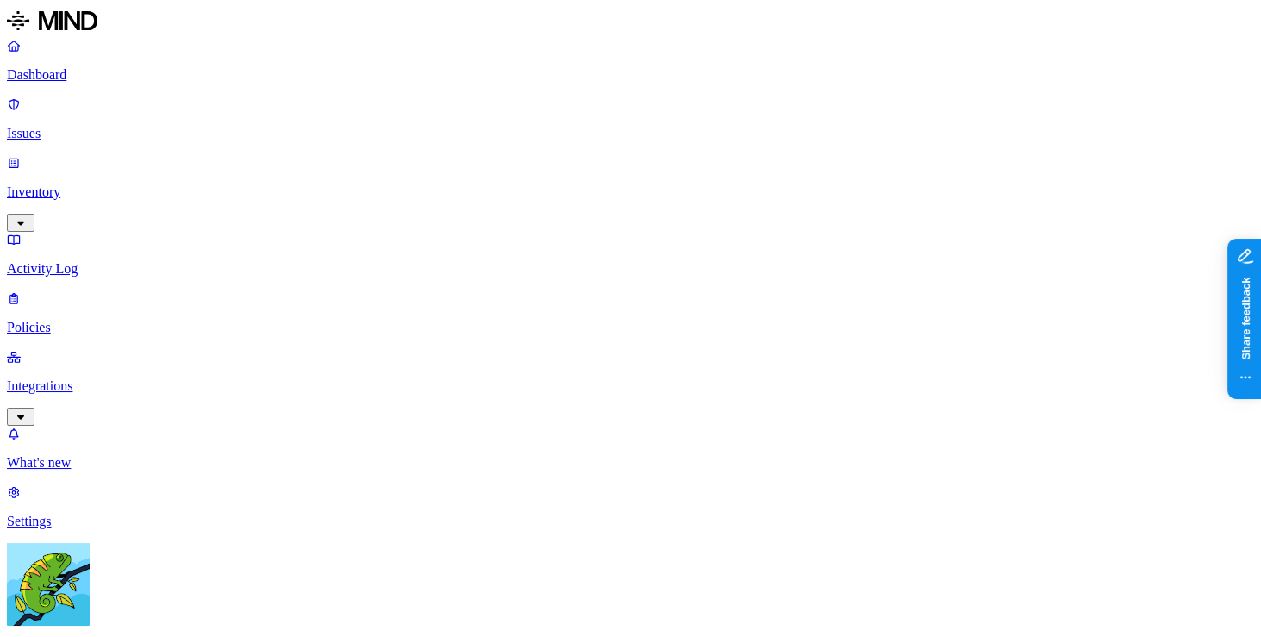
click at [121, 529] on p "Settings" at bounding box center [630, 522] width 1247 height 16
click at [129, 126] on p "Issues" at bounding box center [630, 134] width 1247 height 16
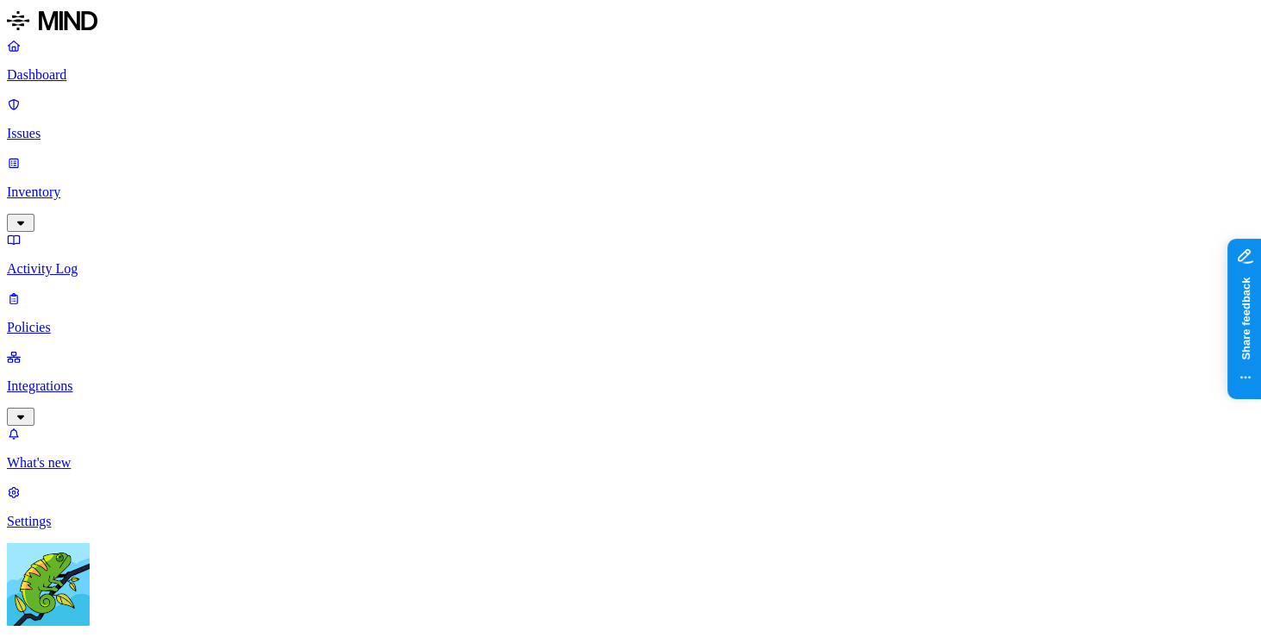
scroll to position [2, 485]
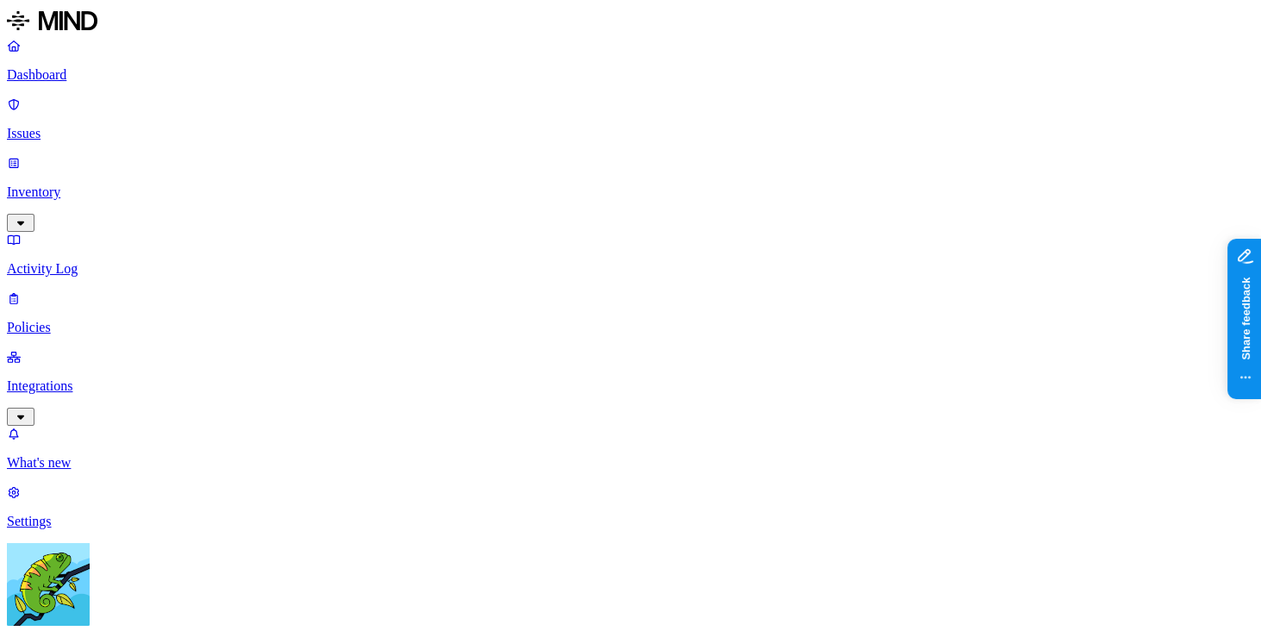
scroll to position [605, 116]
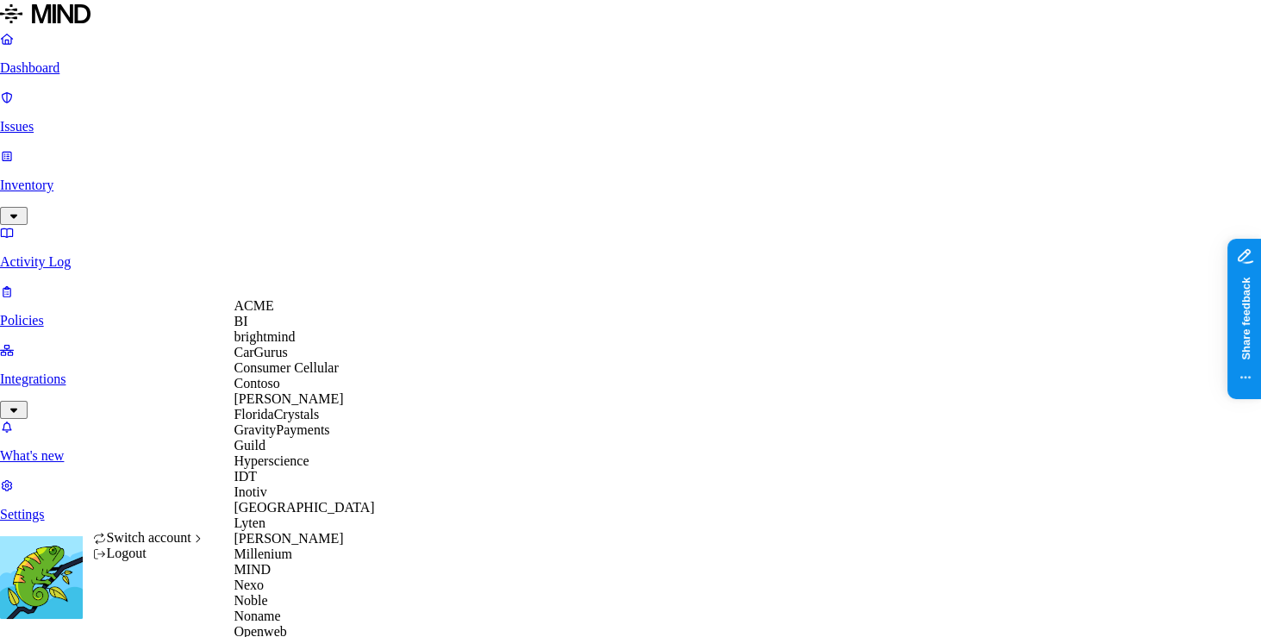
scroll to position [231, 0]
click at [282, 577] on div "MIND" at bounding box center [316, 570] width 167 height 16
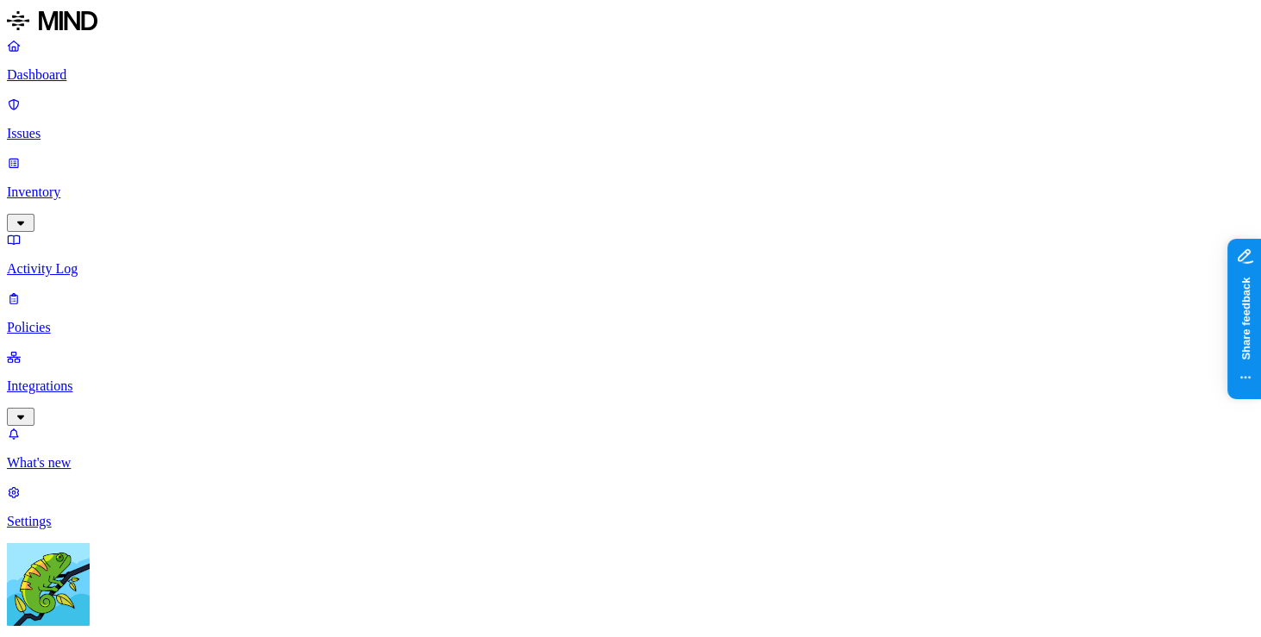
scroll to position [0, 361]
click at [140, 155] on link "Inventory" at bounding box center [630, 192] width 1247 height 74
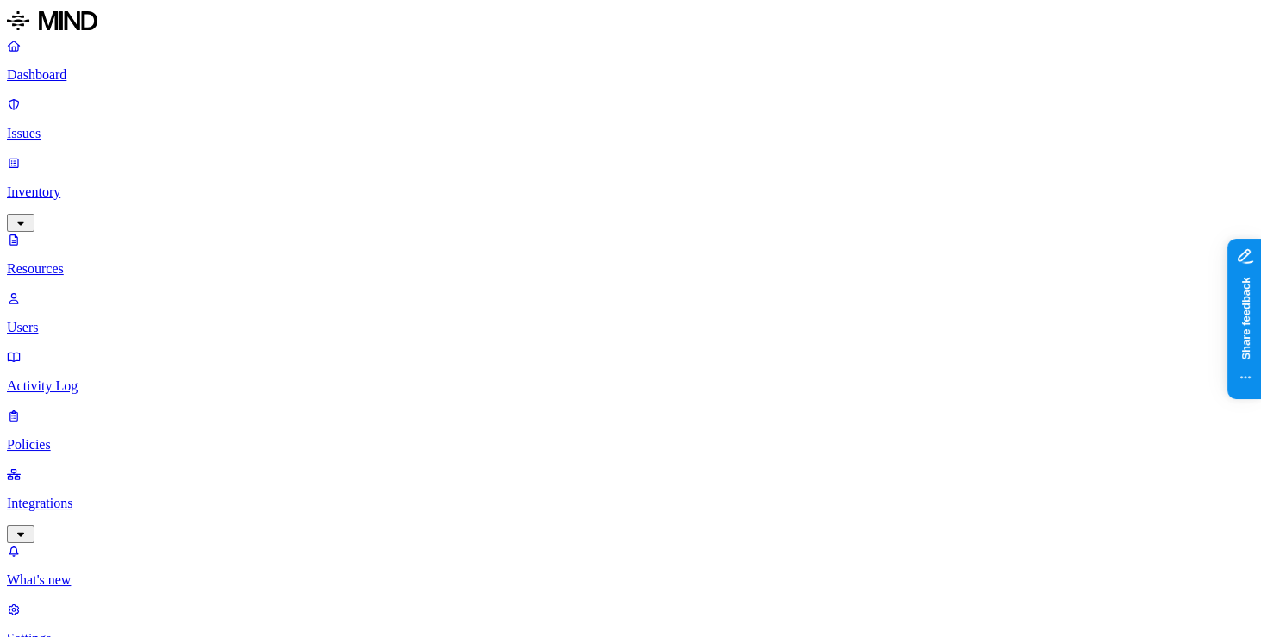
click at [170, 611] on html "Dashboard Issues Inventory Resources Users Activity Log Policies Integrations W…" at bounding box center [630, 606] width 1261 height 1213
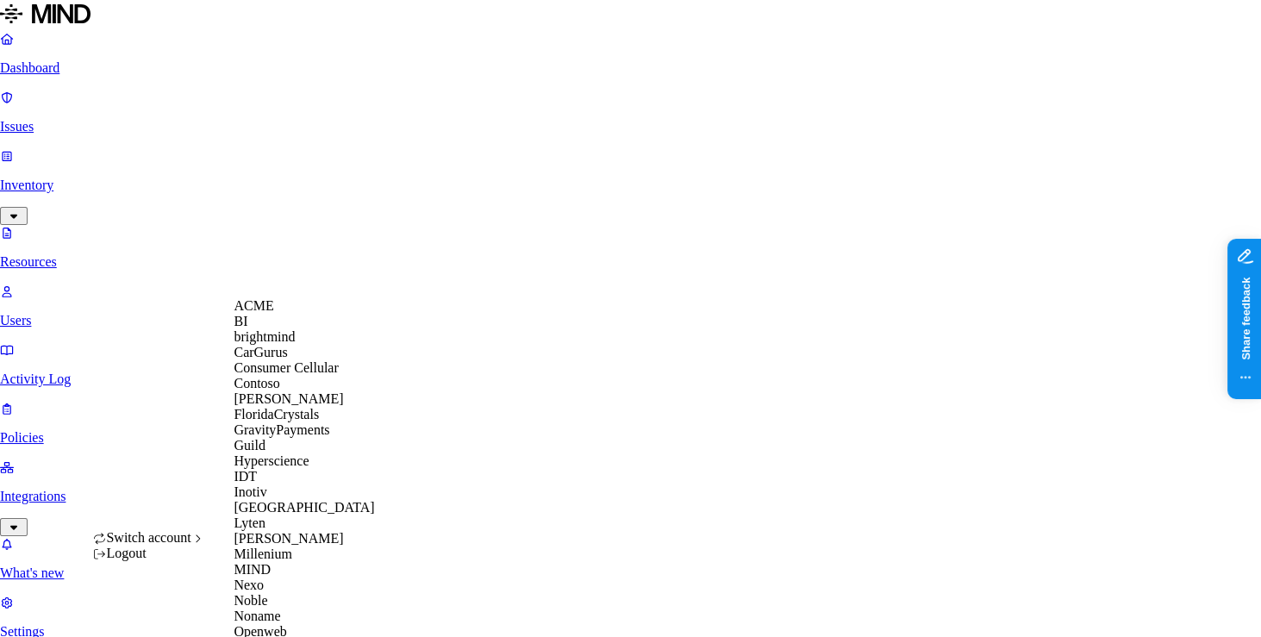
click at [291, 391] on div "Contoso" at bounding box center [316, 384] width 167 height 16
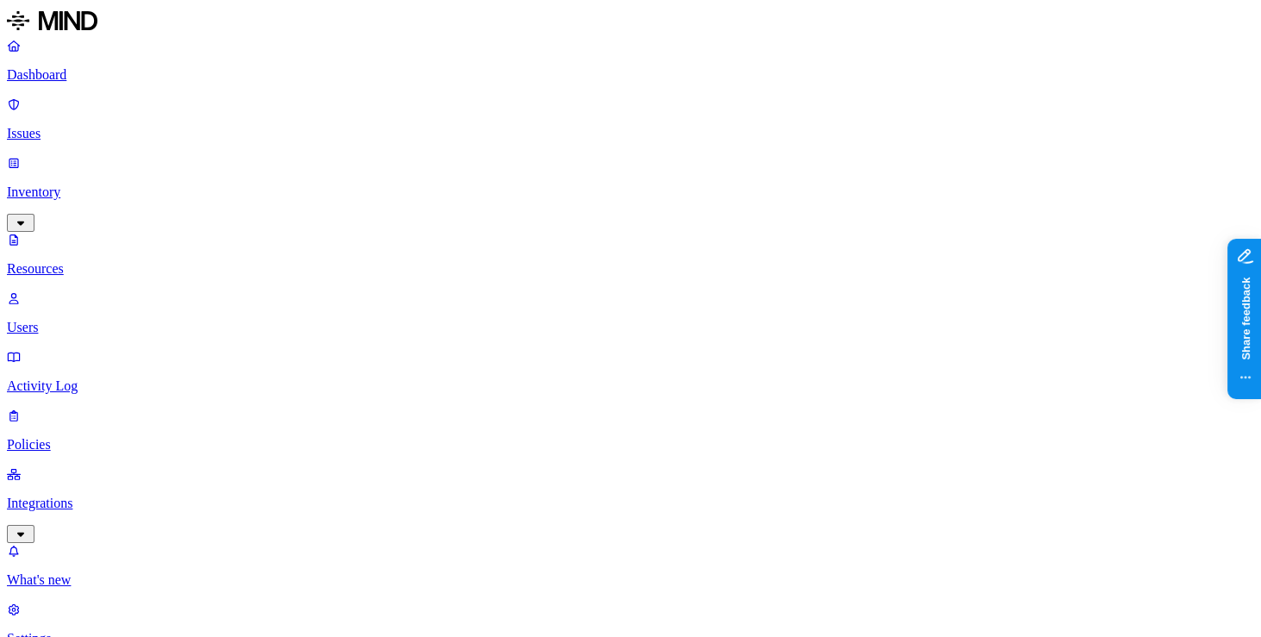
click at [118, 126] on p "Issues" at bounding box center [630, 134] width 1247 height 16
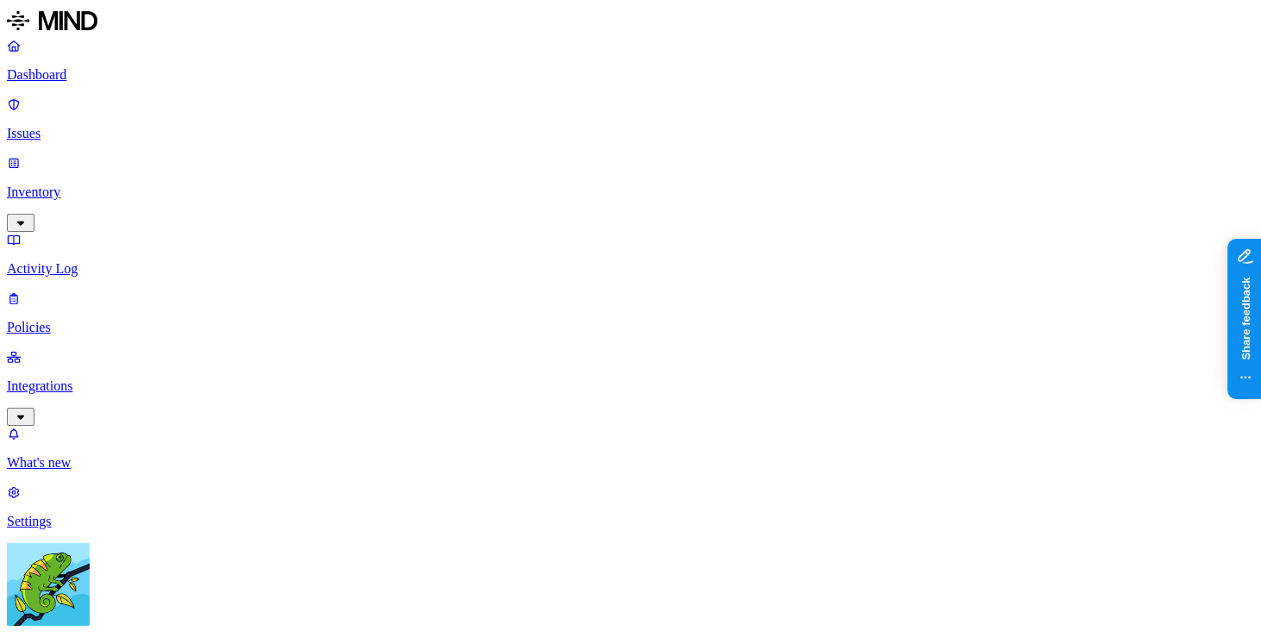
click at [141, 349] on link "Integrations" at bounding box center [630, 386] width 1247 height 74
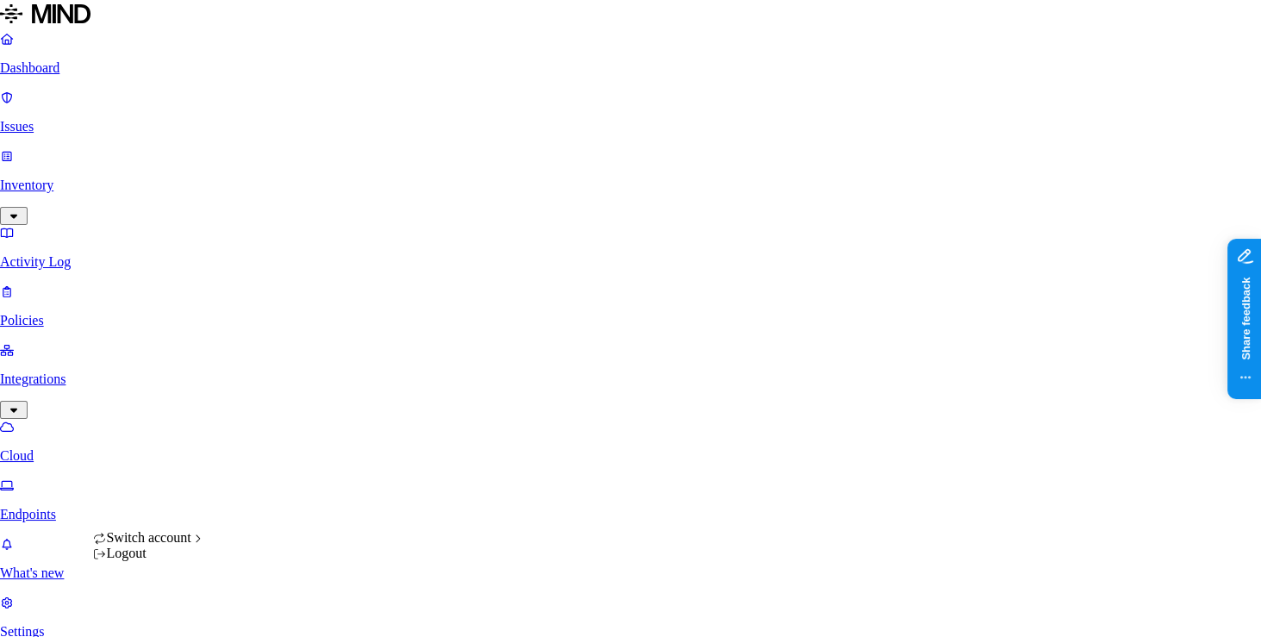
click at [169, 617] on html "Dashboard Issues Inventory Activity Log Policies Integrations Cloud Endpoints W…" at bounding box center [630, 459] width 1261 height 919
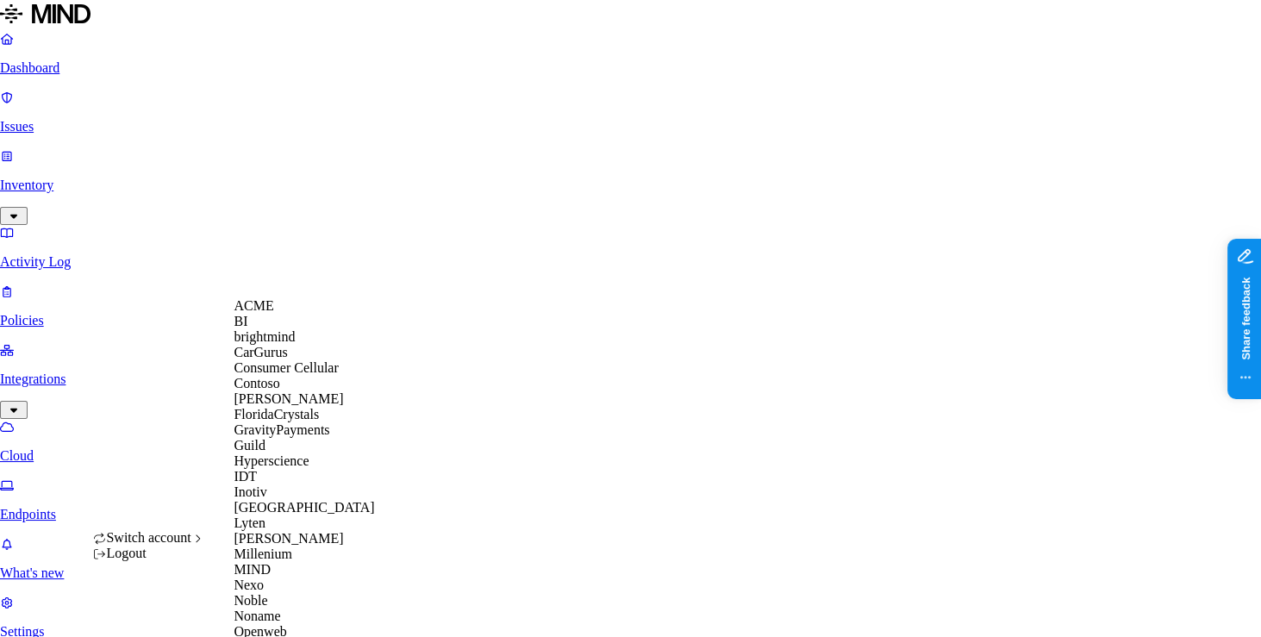
click at [307, 314] on div "ACME" at bounding box center [316, 306] width 167 height 16
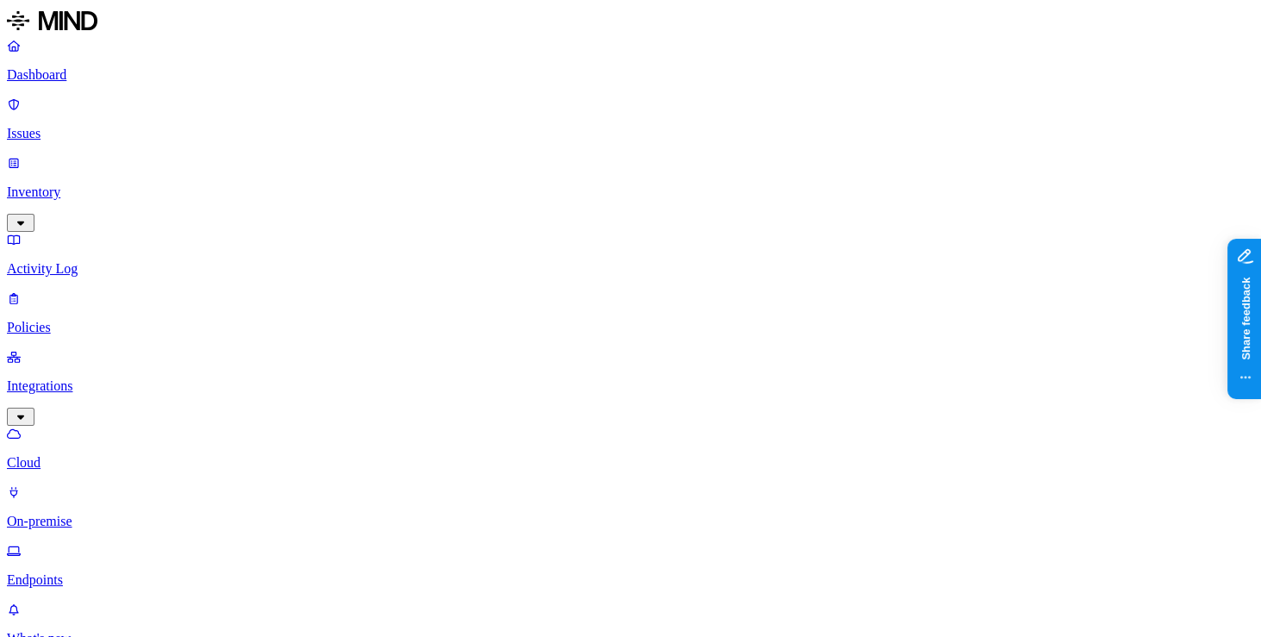
click at [97, 572] on p "Endpoints" at bounding box center [630, 580] width 1247 height 16
click at [127, 126] on p "Issues" at bounding box center [630, 134] width 1247 height 16
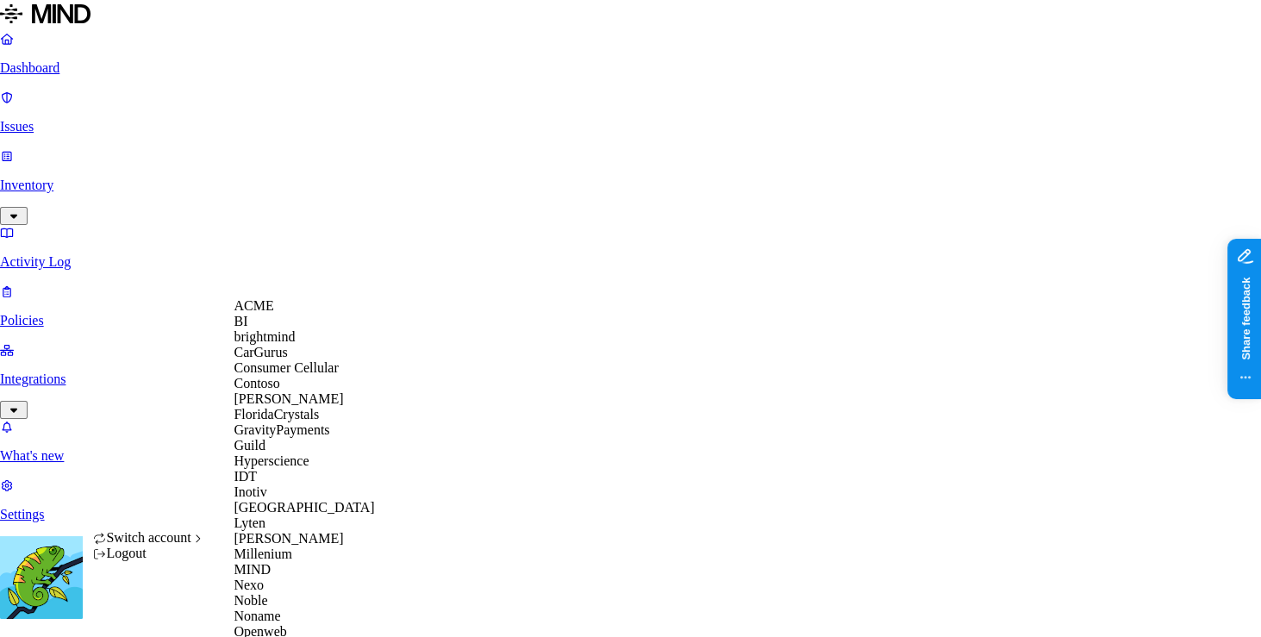
scroll to position [293, 0]
click at [306, 546] on div "Millenium" at bounding box center [316, 554] width 167 height 16
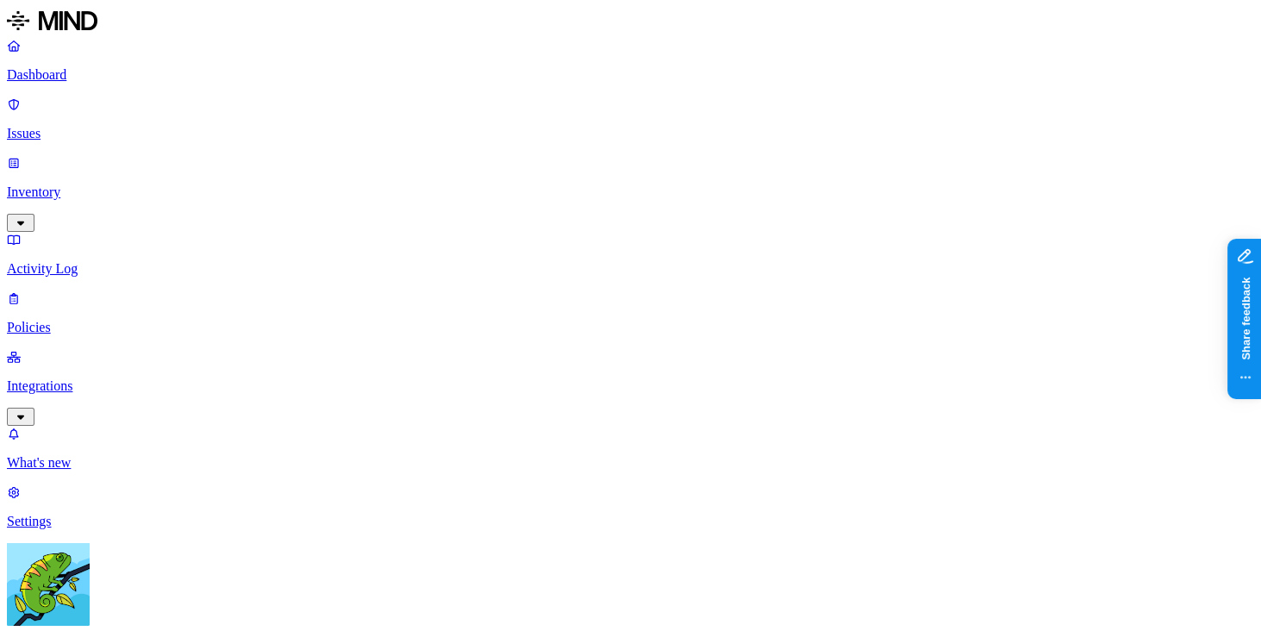
click at [160, 614] on html "Dashboard Issues Inventory Activity Log Policies Integrations What's new 1 Sett…" at bounding box center [630, 552] width 1261 height 1105
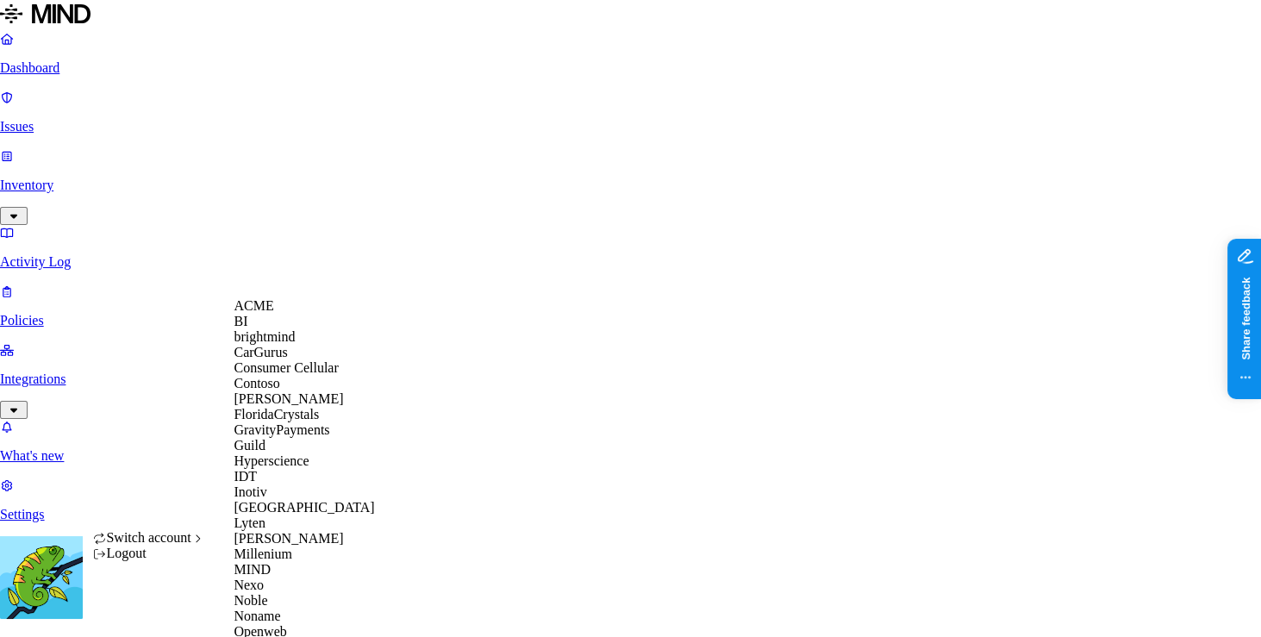
click at [186, 545] on span "Switch account" at bounding box center [148, 537] width 84 height 15
click at [295, 562] on div "MIND" at bounding box center [316, 570] width 167 height 16
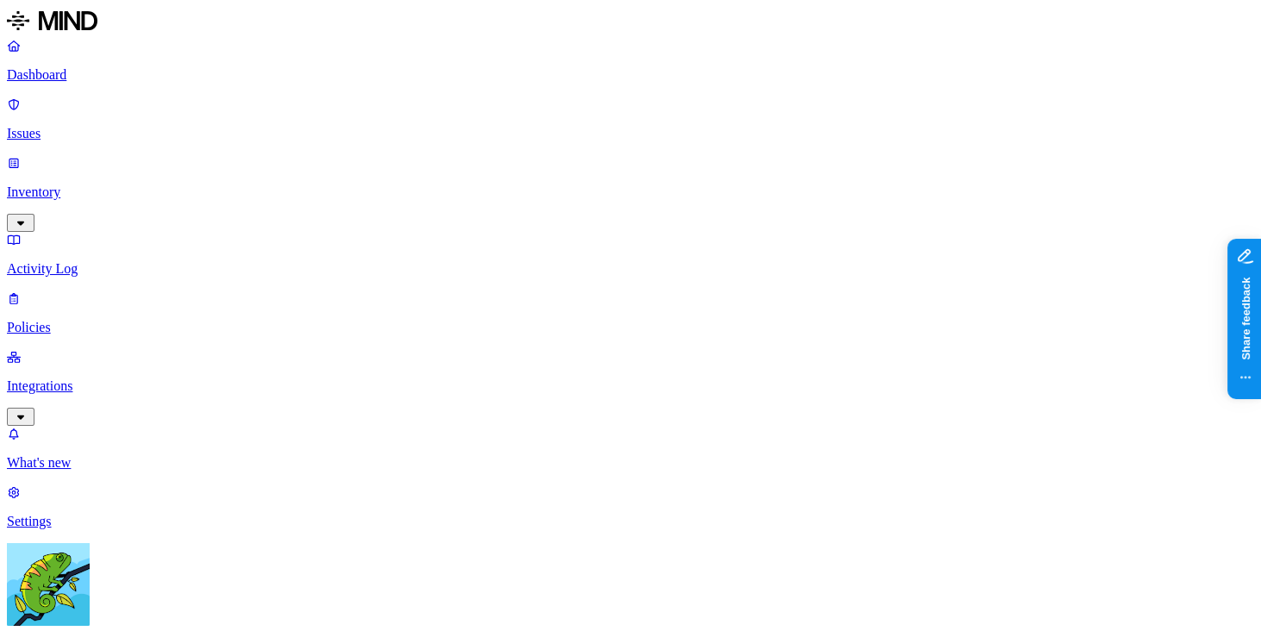
click at [59, 378] on p "Integrations" at bounding box center [630, 386] width 1247 height 16
click at [100, 426] on link "Cloud" at bounding box center [630, 448] width 1247 height 45
click at [111, 302] on nav "Dashboard Issues Inventory Activity Log Policies Integrations Cloud Endpoints W…" at bounding box center [630, 342] width 1247 height 608
drag, startPoint x: 114, startPoint y: 289, endPoint x: 169, endPoint y: 277, distance: 56.4
click at [114, 514] on p "Endpoints" at bounding box center [630, 522] width 1247 height 16
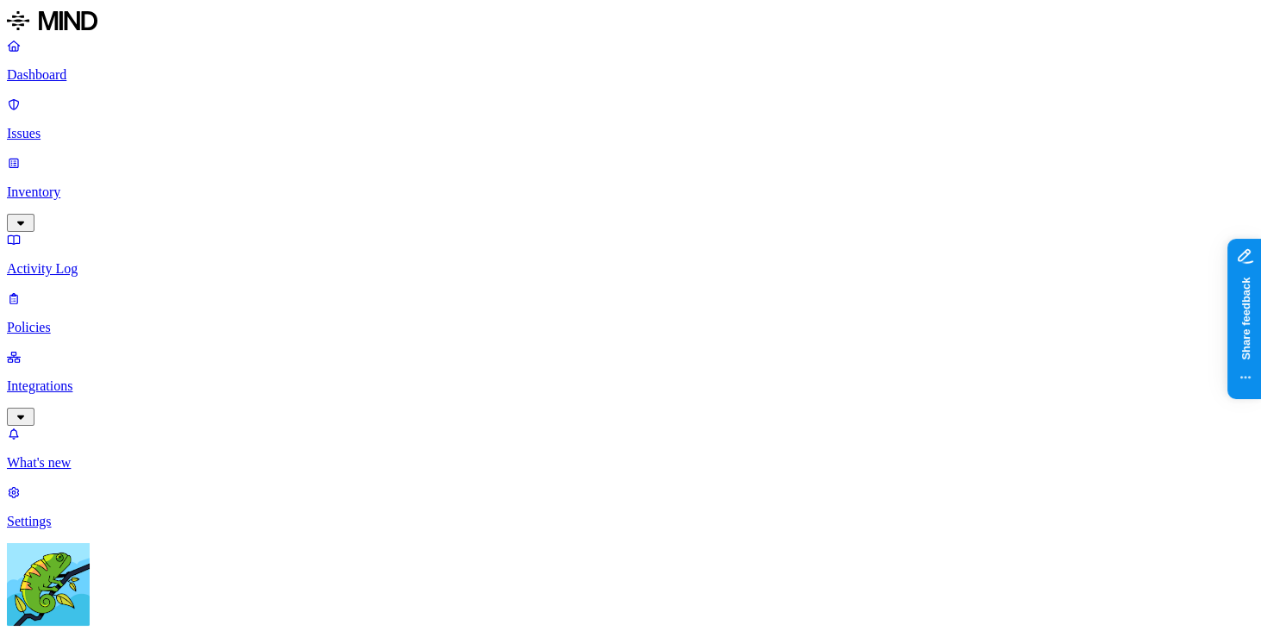
click at [129, 126] on p "Issues" at bounding box center [630, 134] width 1247 height 16
drag, startPoint x: 973, startPoint y: 146, endPoint x: 998, endPoint y: 147, distance: 25.0
click at [99, 320] on p "Policies" at bounding box center [630, 328] width 1247 height 16
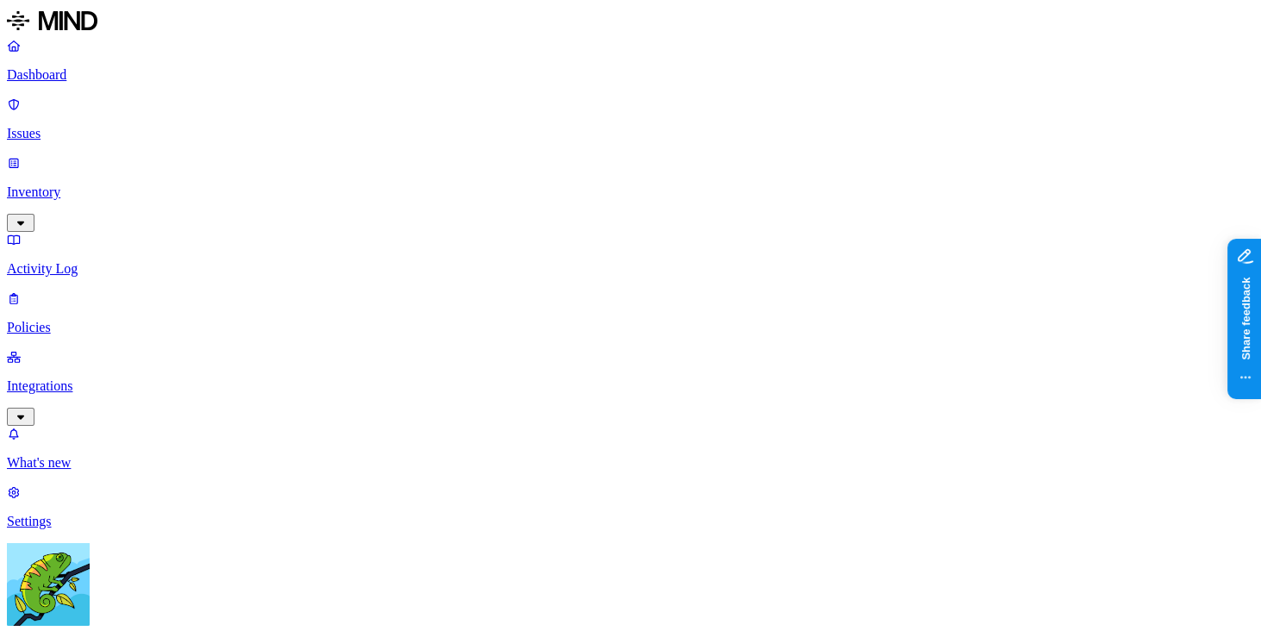
scroll to position [27, 0]
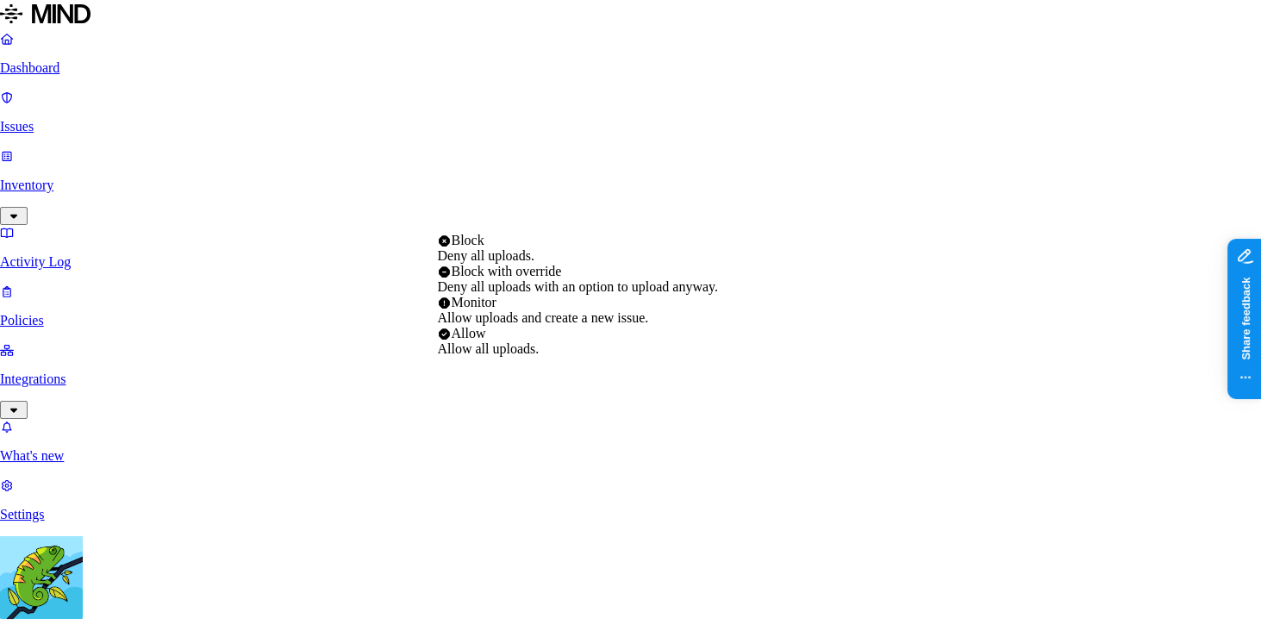
select select "3"
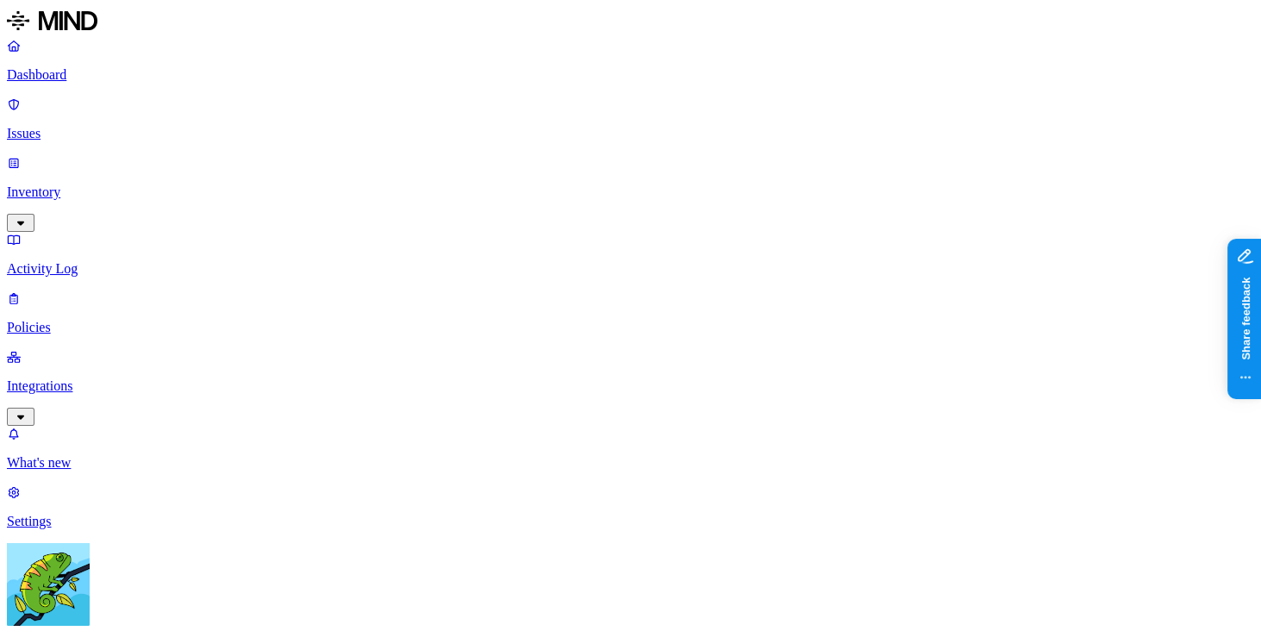
scroll to position [903, 0]
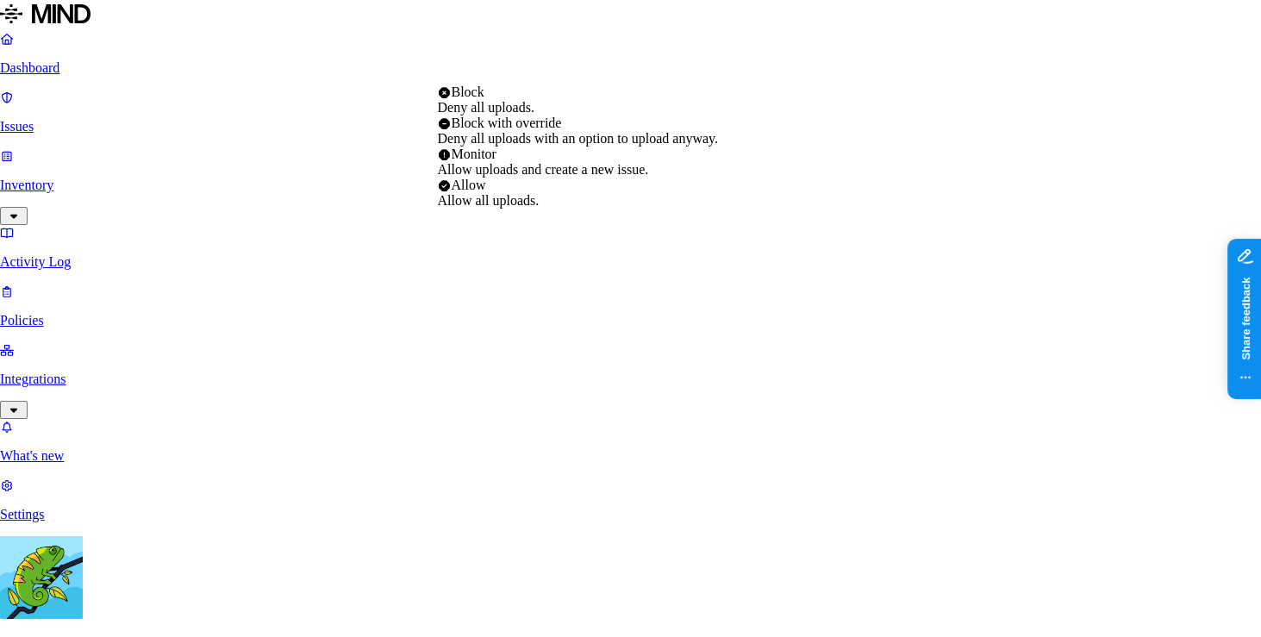
select select "2"
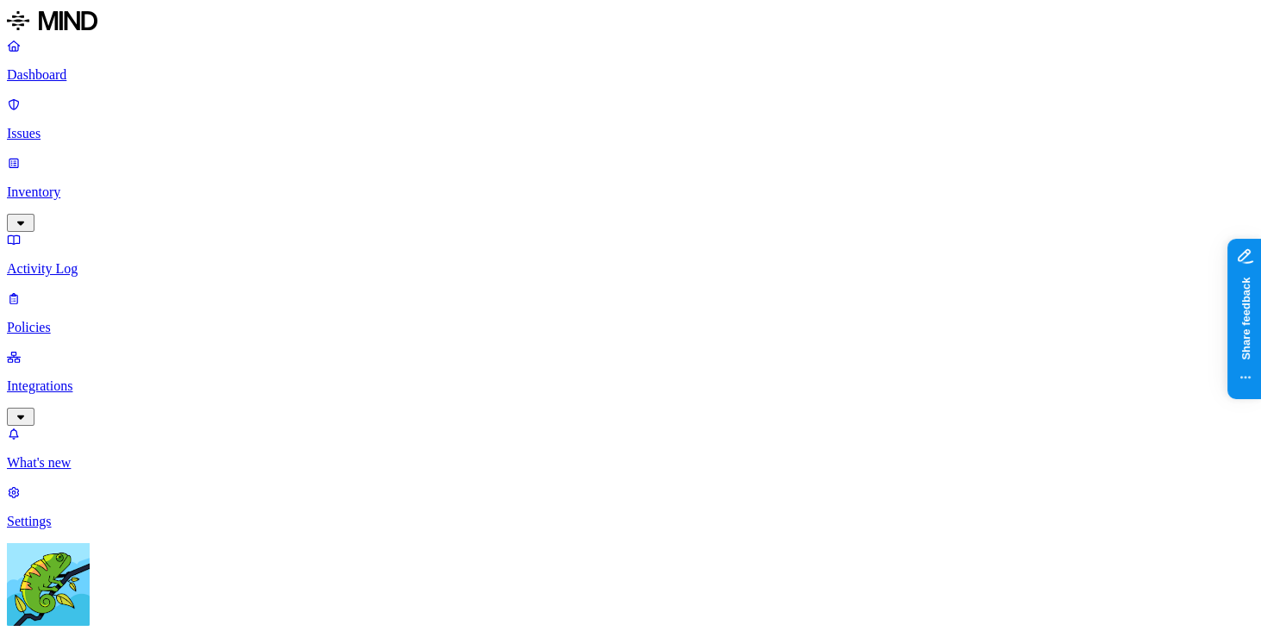
click at [115, 126] on p "Issues" at bounding box center [630, 134] width 1247 height 16
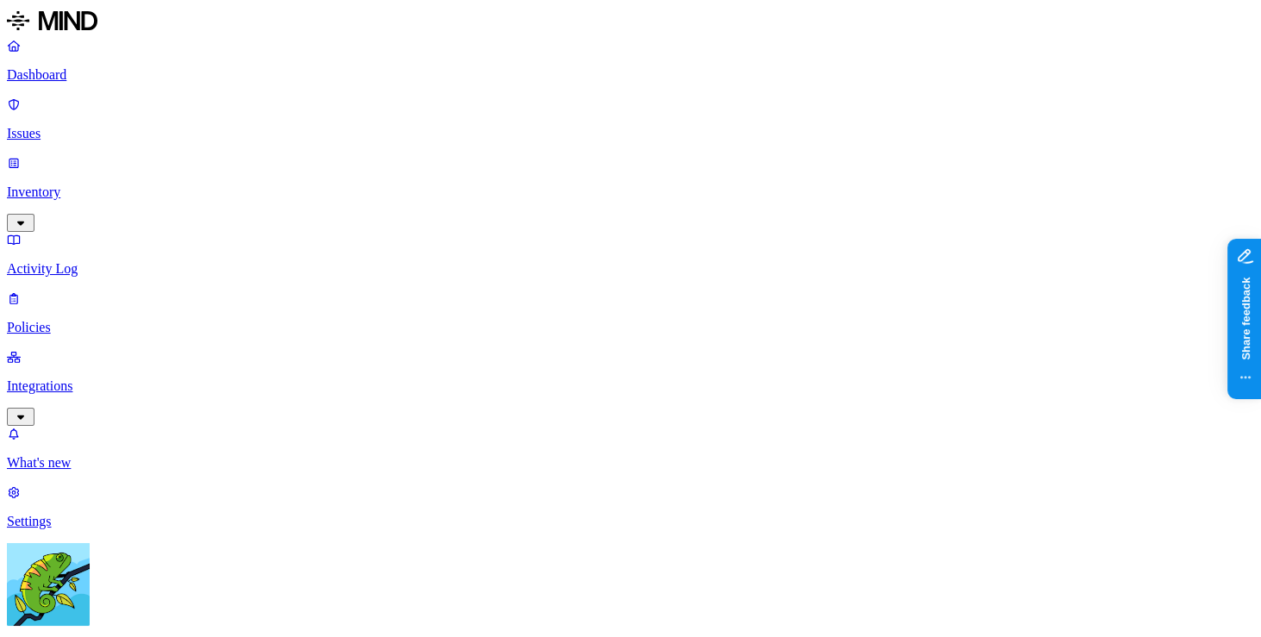
scroll to position [3, 0]
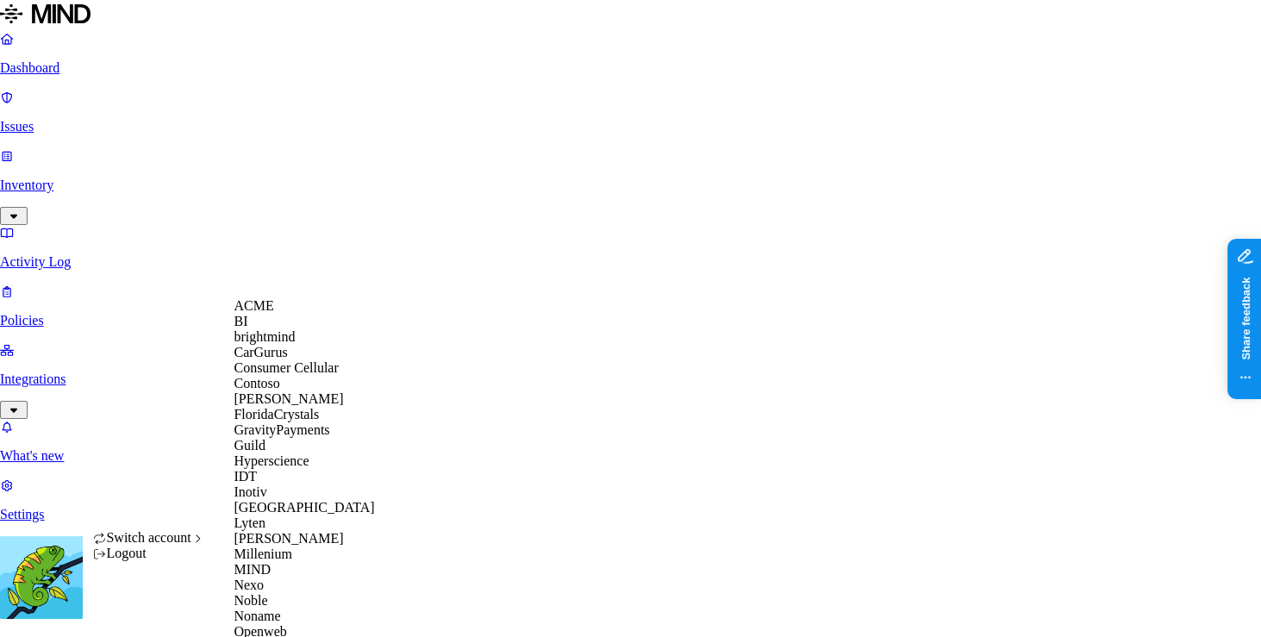
click at [291, 314] on div "ACME" at bounding box center [316, 306] width 167 height 16
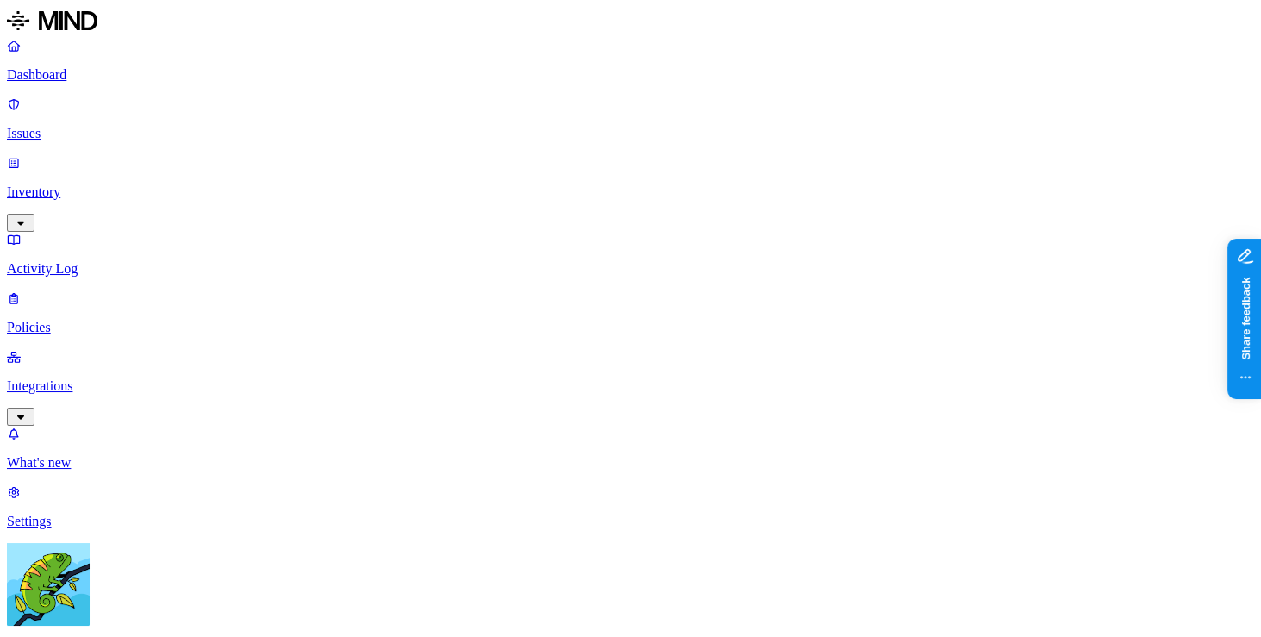
scroll to position [0, 15]
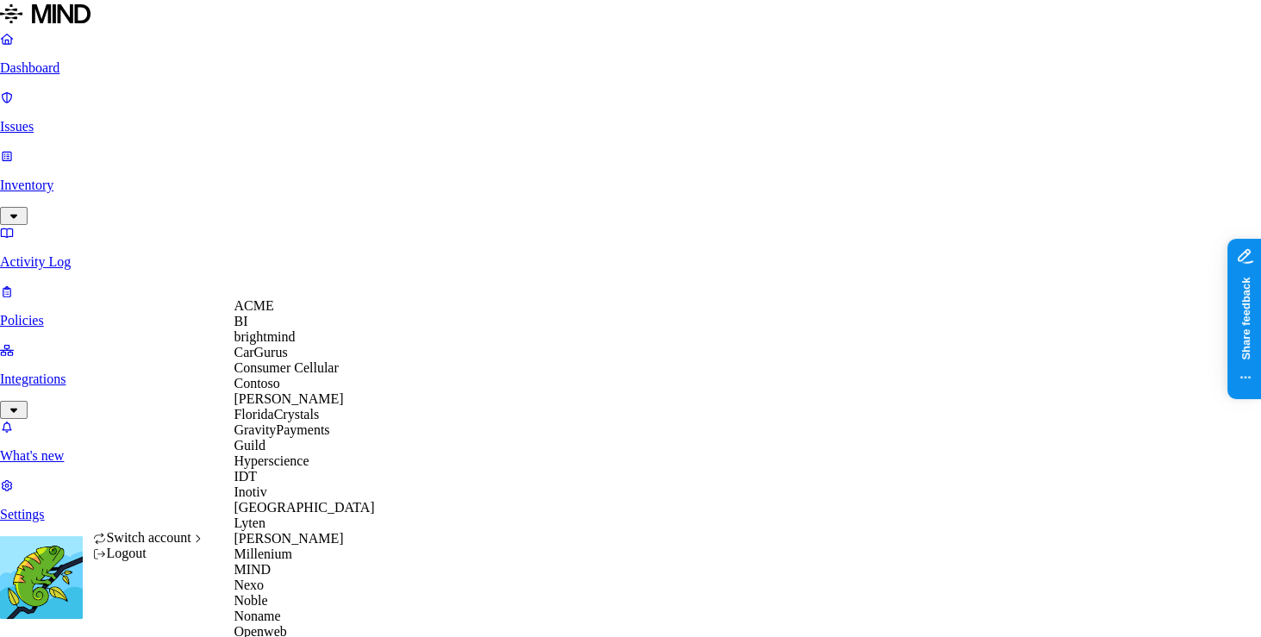
scroll to position [242, 0]
click at [310, 577] on div "MIND" at bounding box center [316, 570] width 167 height 16
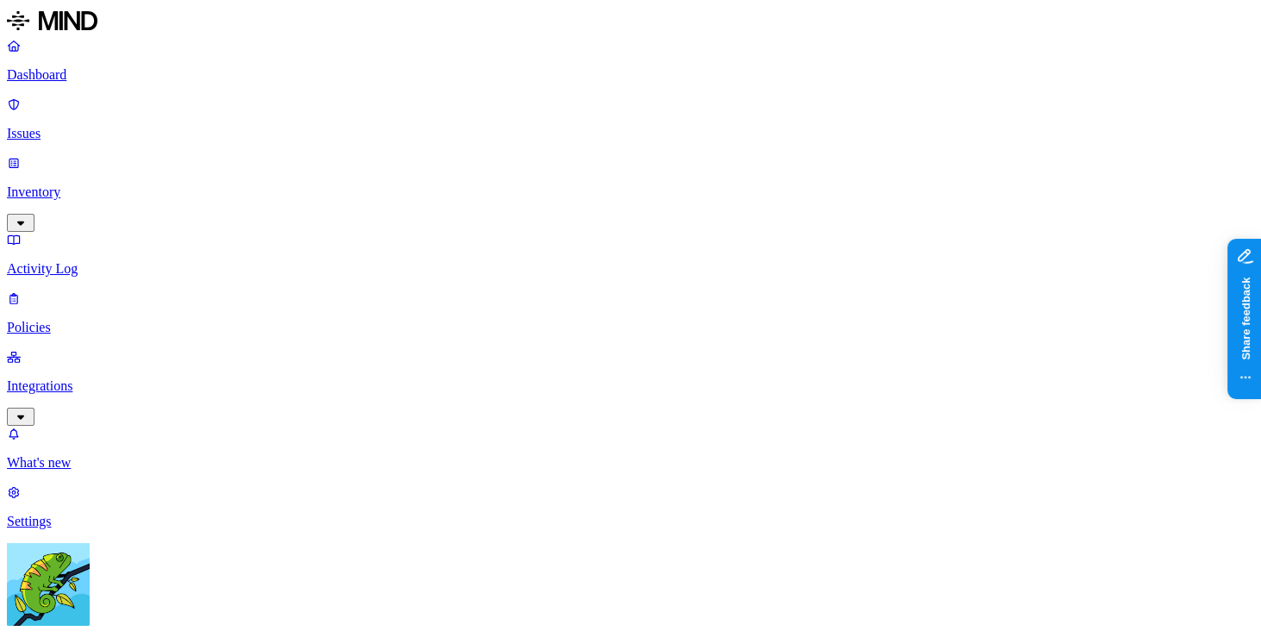
click at [93, 320] on p "Policies" at bounding box center [630, 328] width 1247 height 16
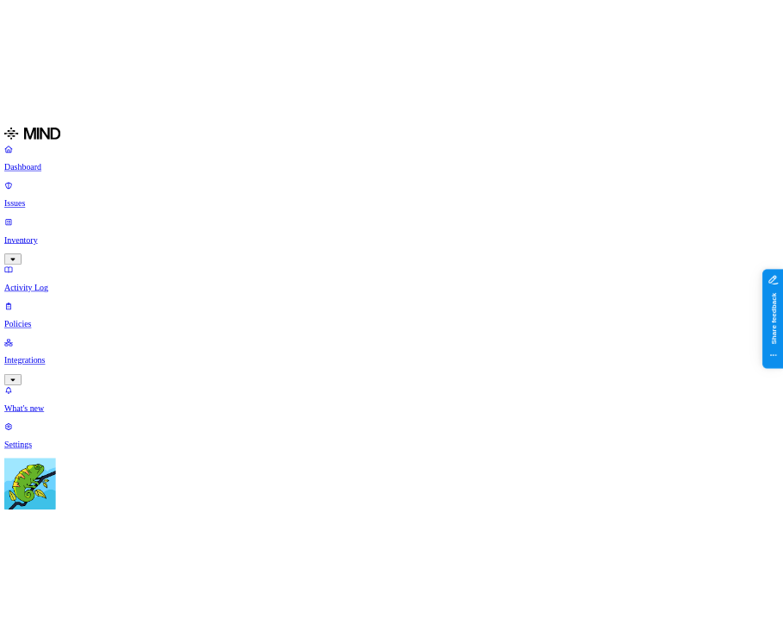
scroll to position [519, 0]
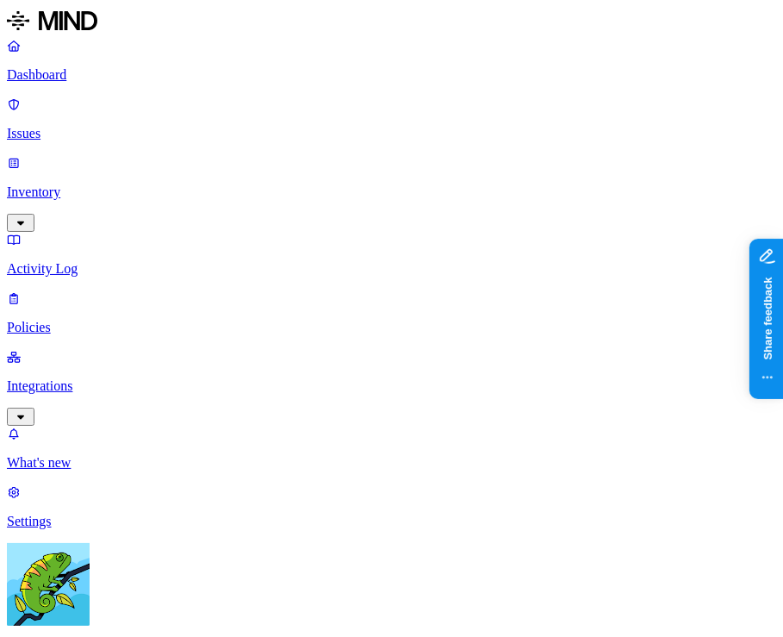
scroll to position [489, 0]
click at [346, 263] on label "Web Category" at bounding box center [320, 261] width 51 height 30
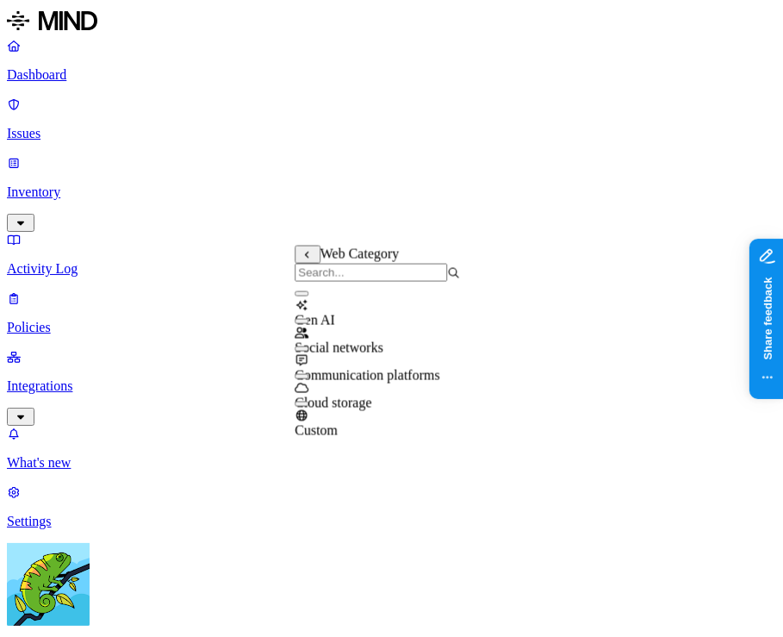
click at [446, 332] on div "Social networks" at bounding box center [377, 332] width 165 height 47
click at [452, 412] on div "Gen AI Social networks Communication platforms Cloud storage Custom" at bounding box center [377, 351] width 165 height 138
